Goal: Navigation & Orientation: Find specific page/section

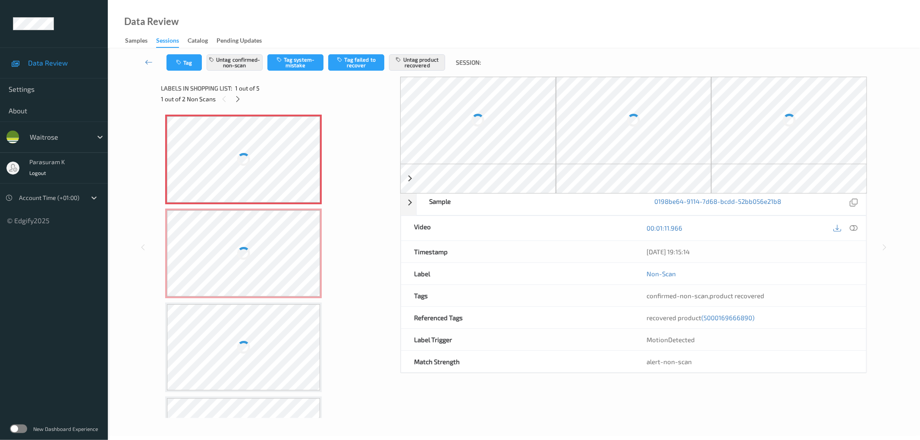
click at [281, 217] on div at bounding box center [244, 253] width 154 height 86
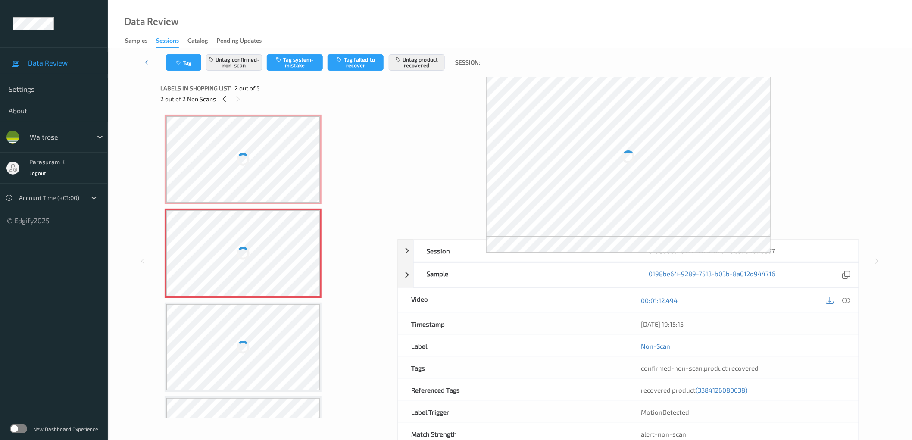
click at [278, 169] on div at bounding box center [243, 159] width 154 height 86
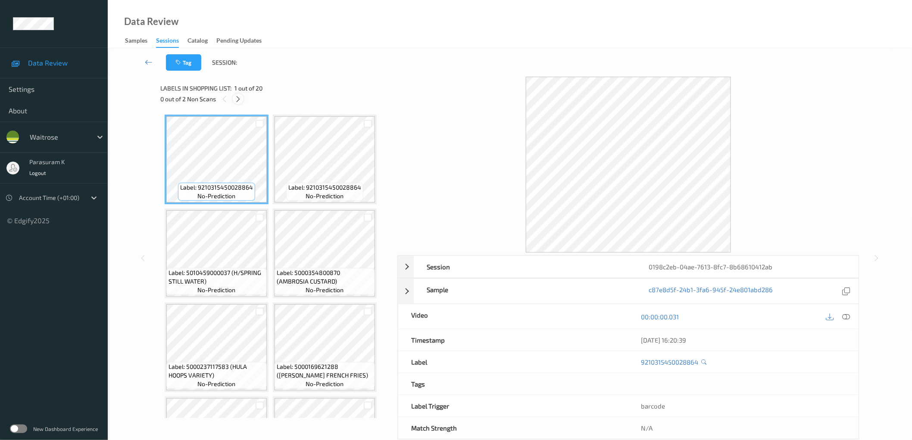
click at [238, 100] on icon at bounding box center [238, 99] width 7 height 8
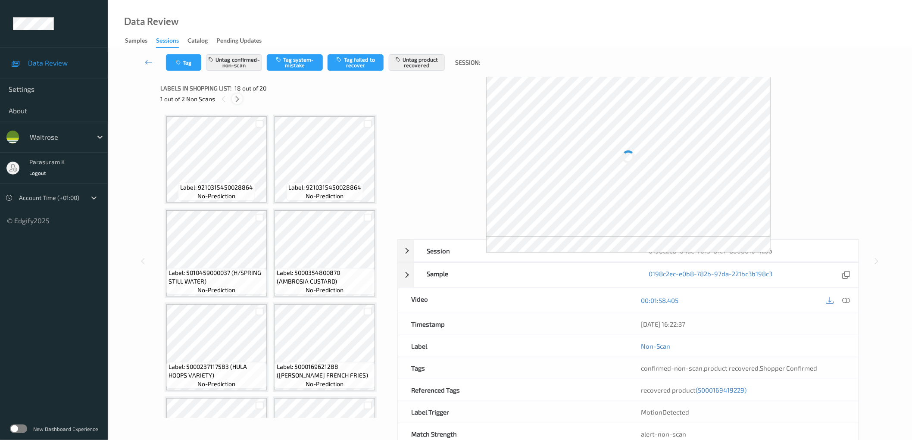
scroll to position [752, 0]
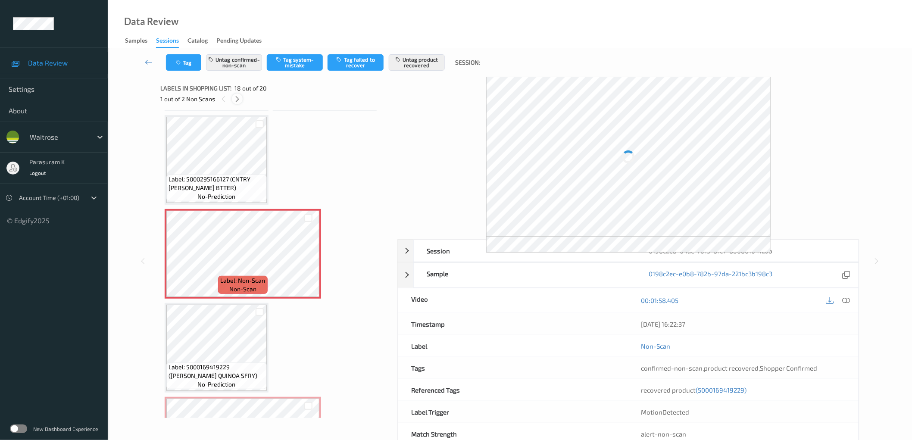
click at [238, 100] on icon at bounding box center [237, 99] width 7 height 8
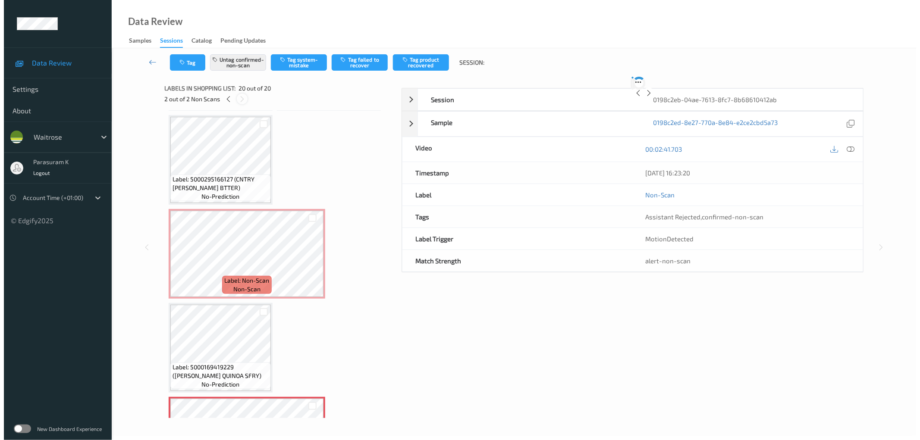
scroll to position [817, 0]
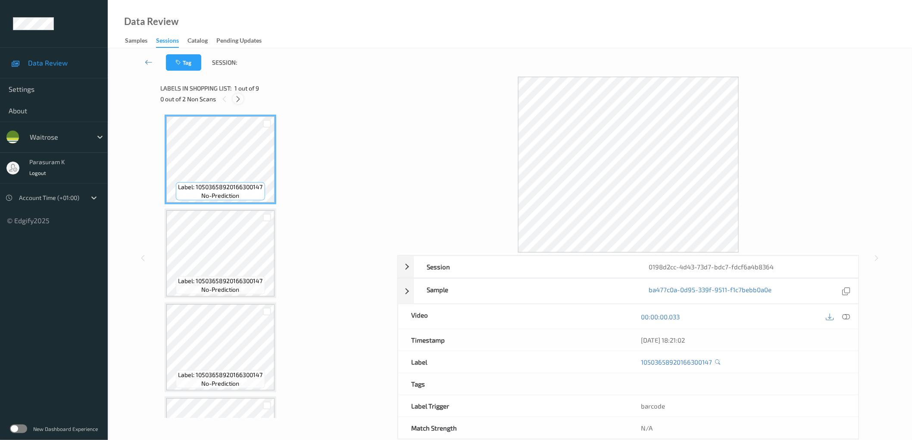
click at [238, 100] on icon at bounding box center [238, 99] width 7 height 8
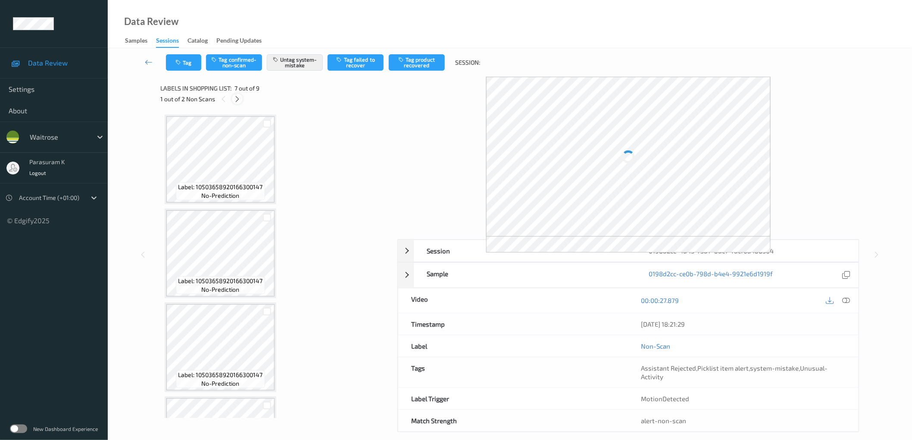
scroll to position [471, 0]
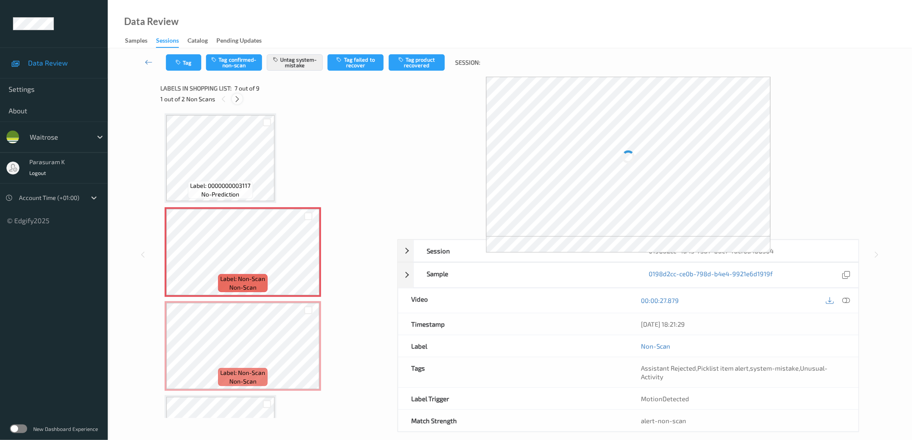
click at [238, 100] on icon at bounding box center [237, 99] width 7 height 8
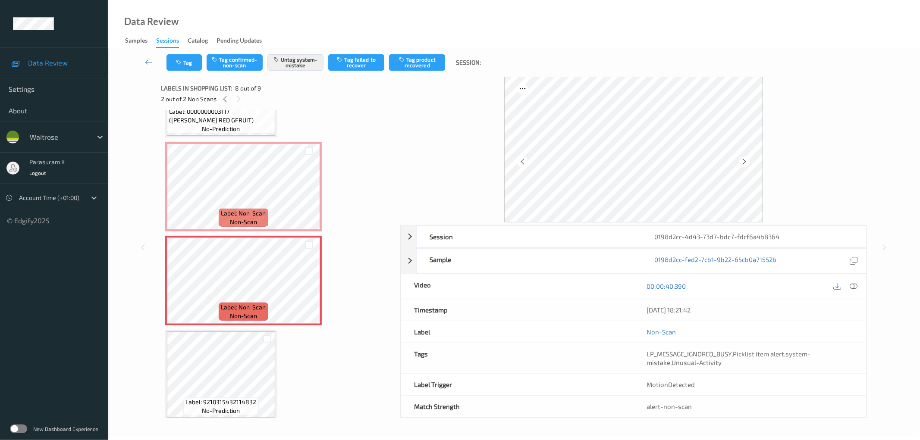
scroll to position [528, 0]
